Goal: Task Accomplishment & Management: Manage account settings

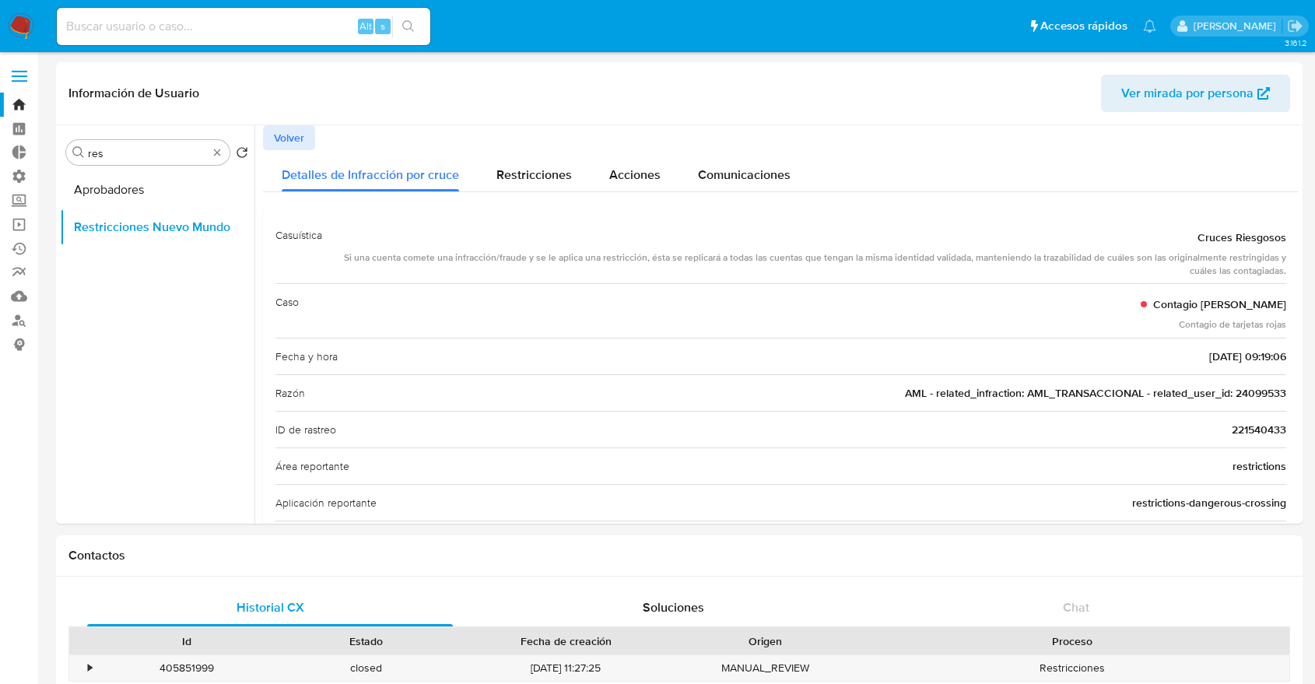
select select "10"
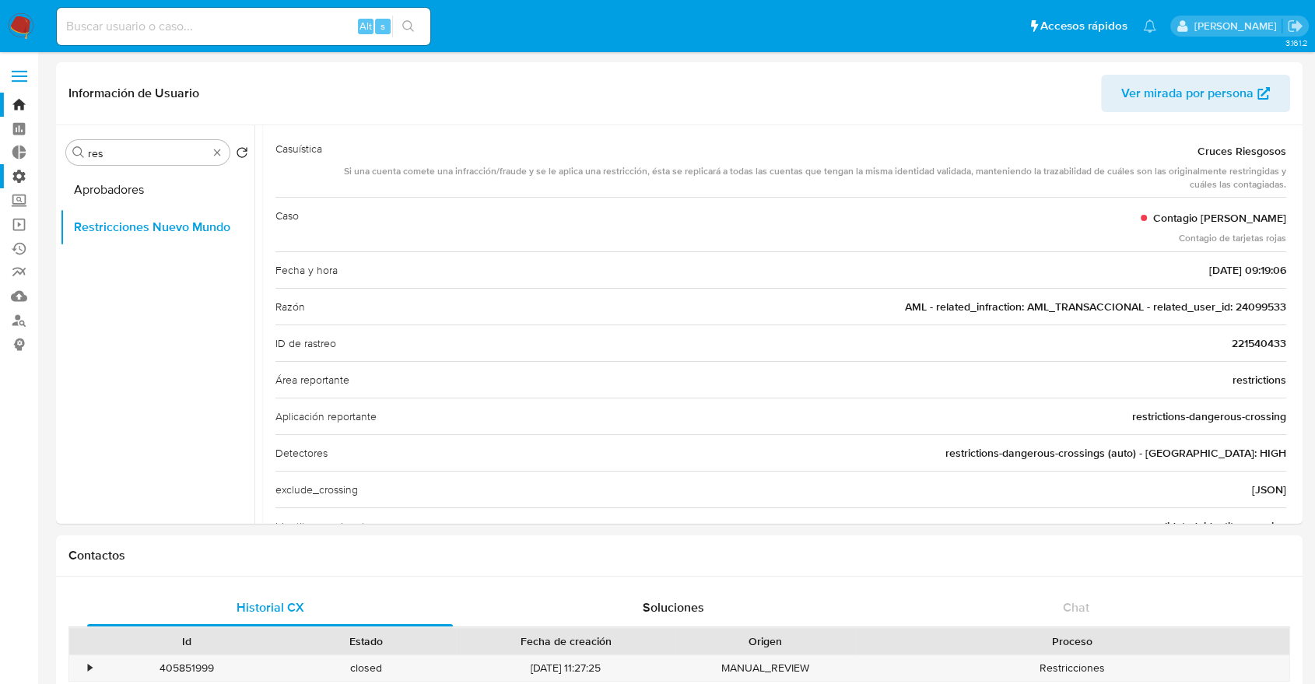
click at [19, 178] on label "Administración" at bounding box center [92, 176] width 185 height 24
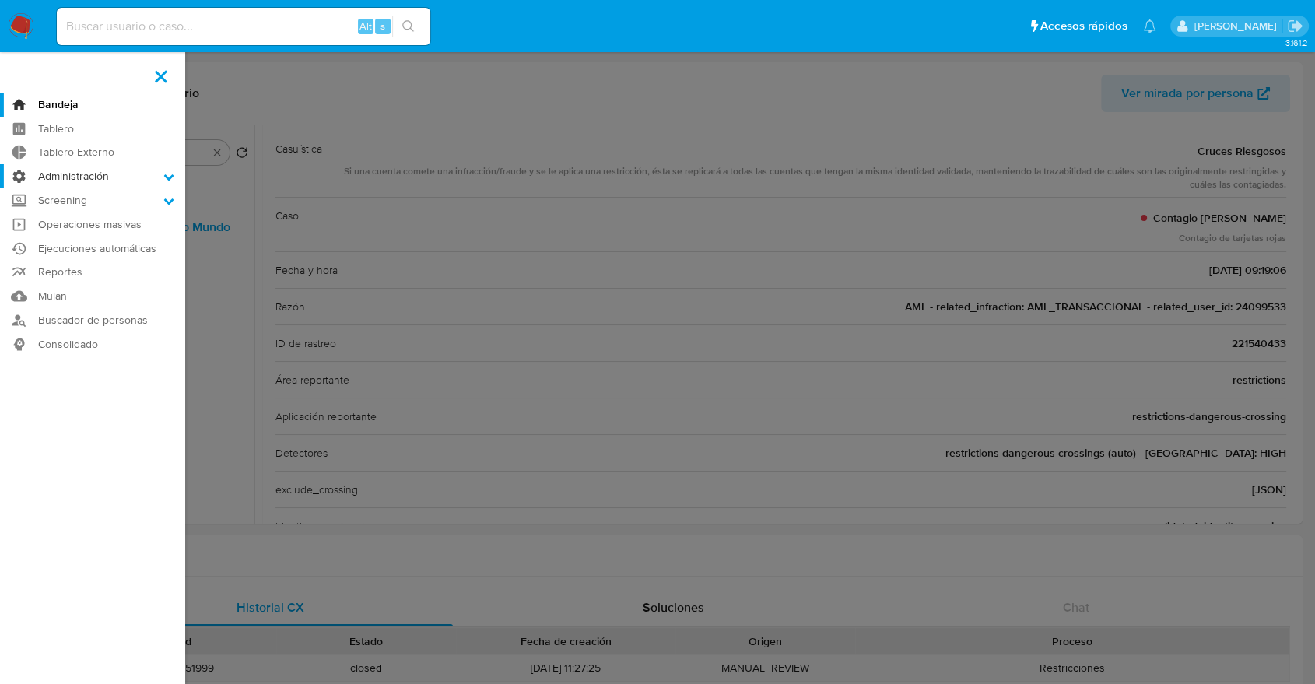
click at [0, 0] on input "Administración" at bounding box center [0, 0] width 0 height 0
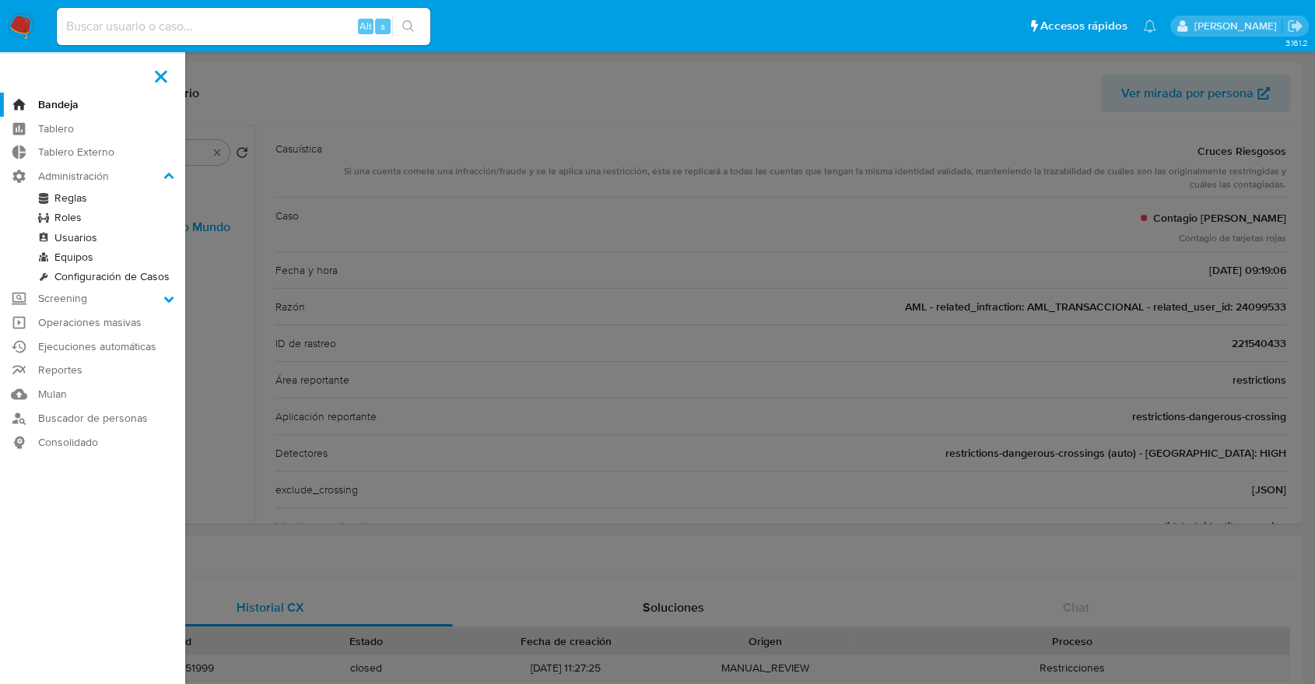
click at [77, 217] on link "Roles" at bounding box center [92, 217] width 185 height 19
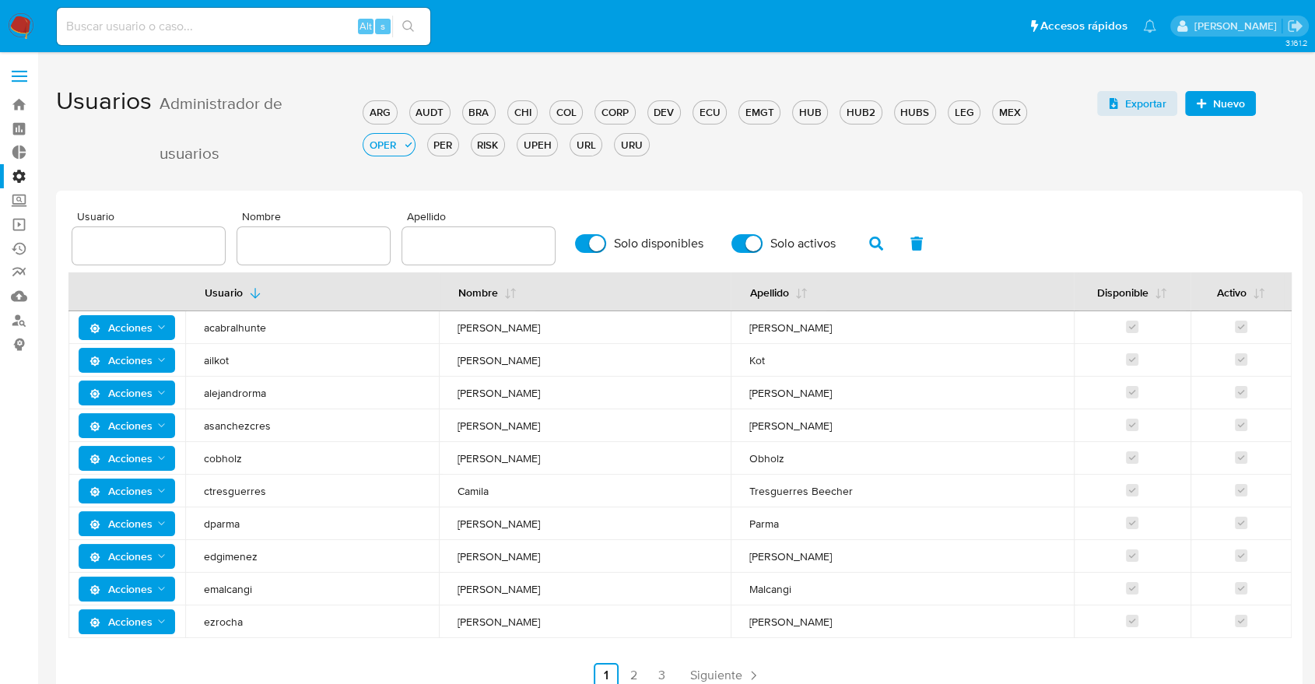
click at [441, 247] on input "text" at bounding box center [478, 246] width 153 height 20
type input "lasala"
click at [882, 247] on icon "button" at bounding box center [876, 244] width 14 height 14
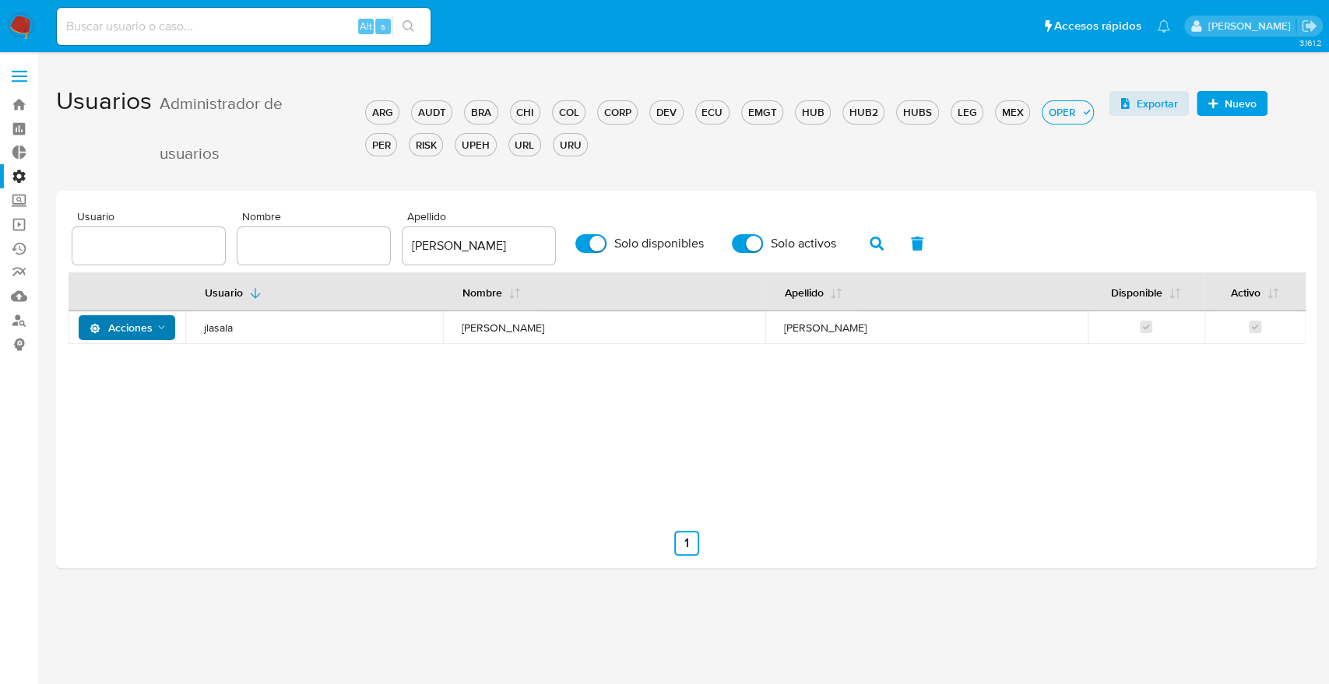
click at [167, 327] on icon "Acciones" at bounding box center [162, 327] width 12 height 12
click at [148, 373] on button "Detalle" at bounding box center [130, 366] width 140 height 37
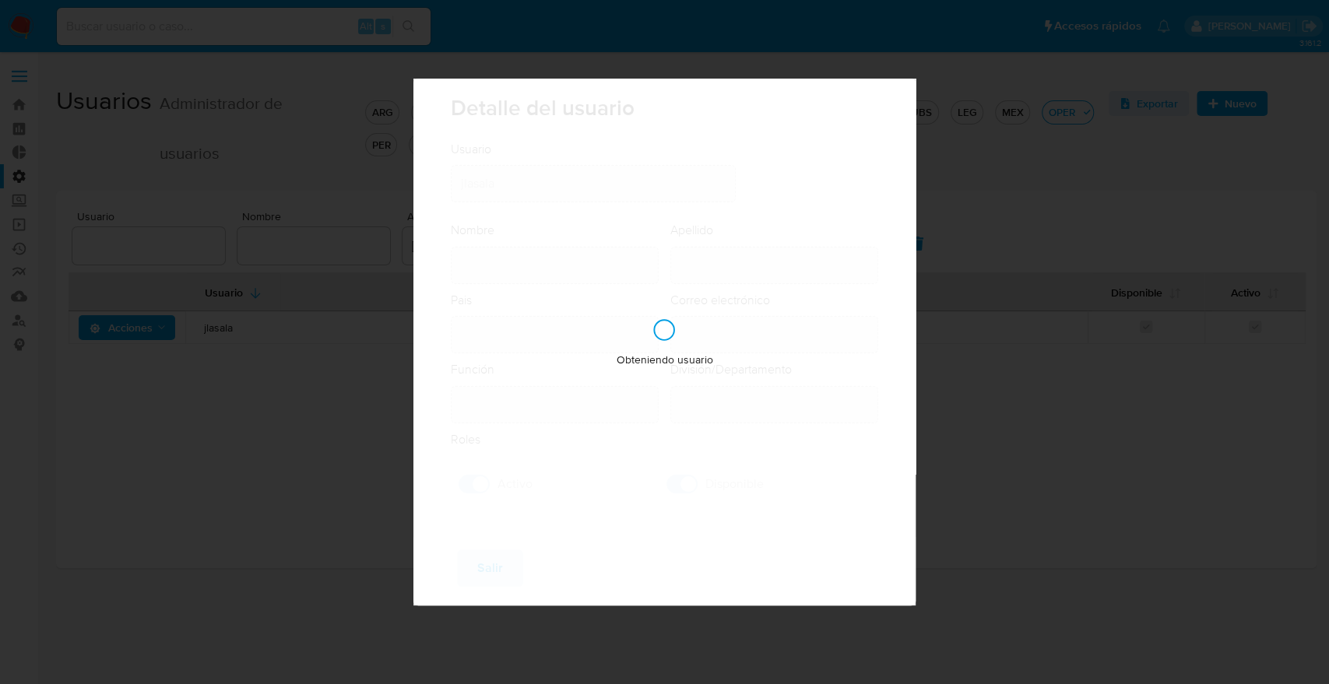
type input "Julian"
type input "Lasala"
type input "Argentina"
type input "julian.lasala@mercadolibre.com"
type input "Analista Senior (80001642)"
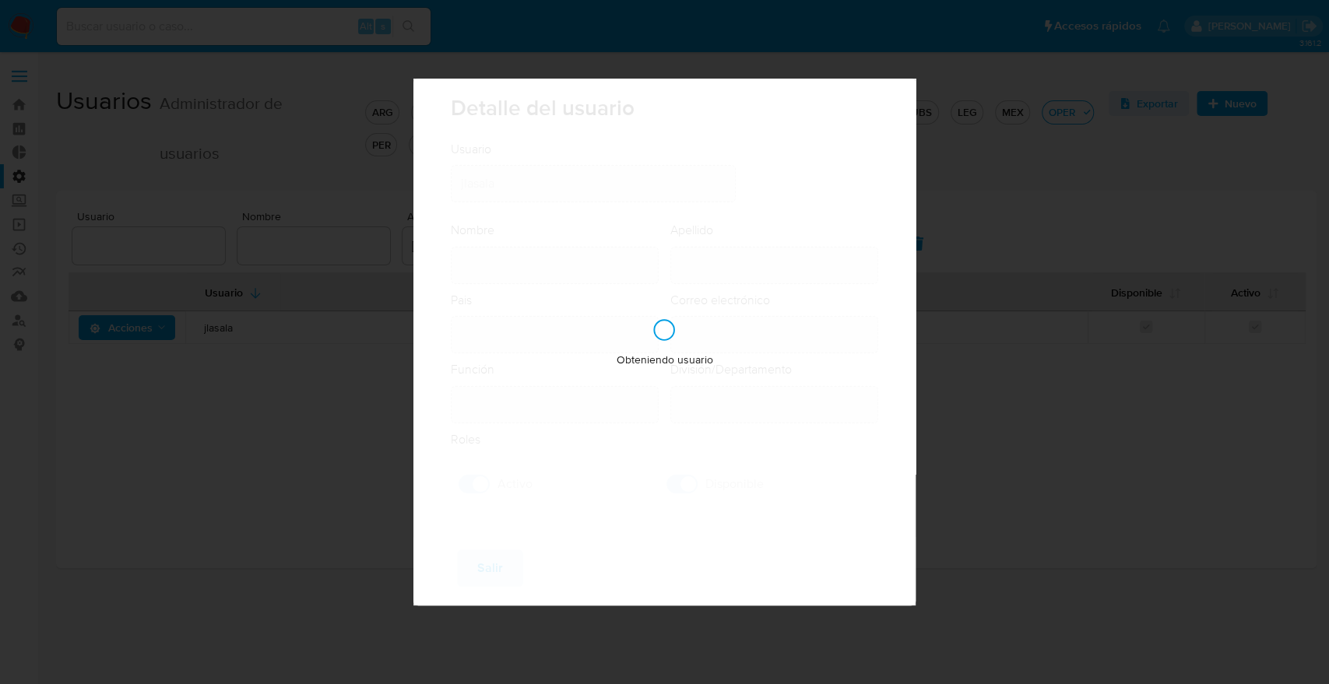
type input "Risk & Compliance Risk & Compliance Operations"
checkbox input "true"
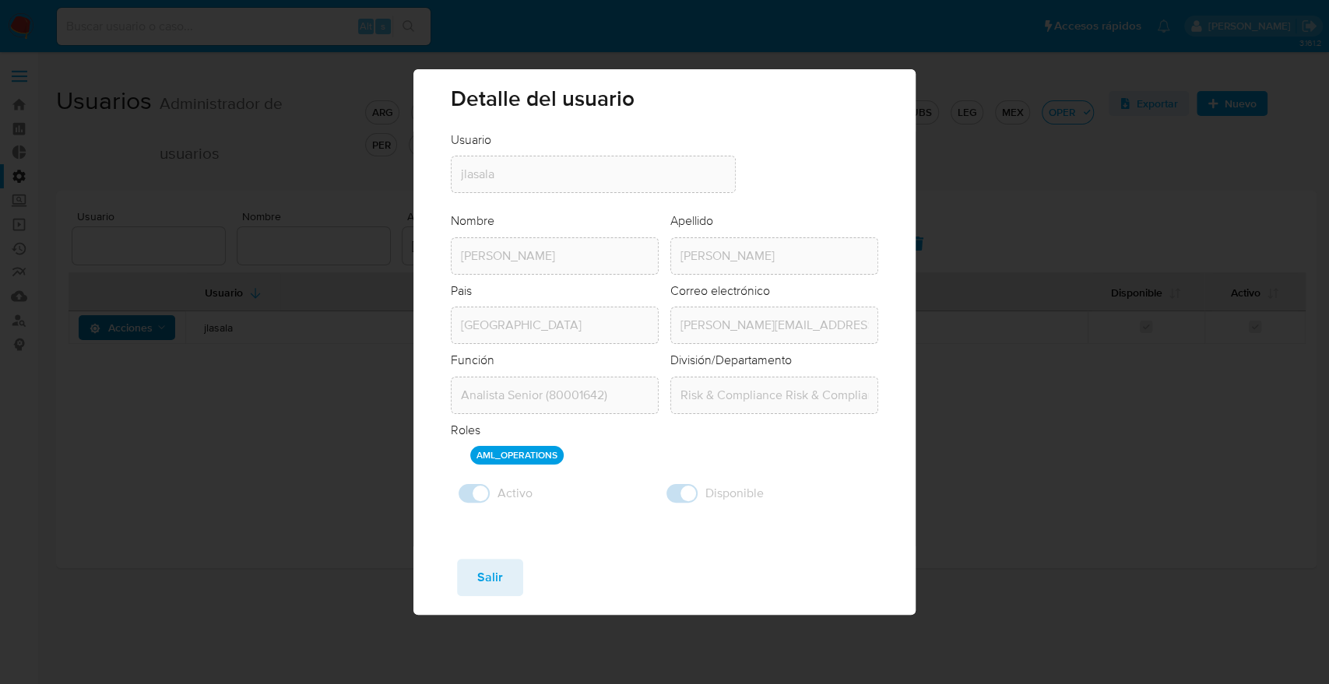
click at [0, 300] on div "Detalle del usuario Usuario Usuario jlasala Nombre Nombre Julian Apellido Apell…" at bounding box center [664, 342] width 1329 height 684
